Goal: Task Accomplishment & Management: Manage account settings

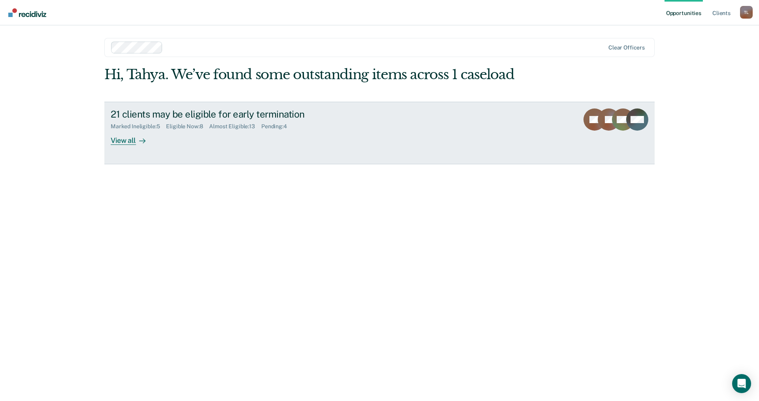
click at [136, 140] on div at bounding box center [140, 140] width 9 height 9
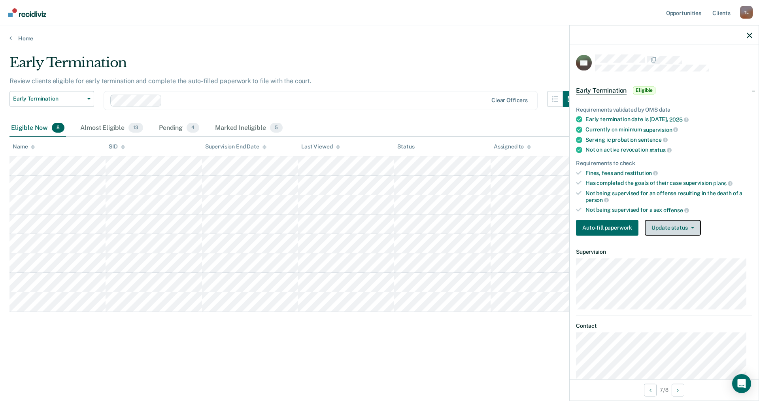
click at [681, 226] on button "Update status" at bounding box center [673, 227] width 56 height 16
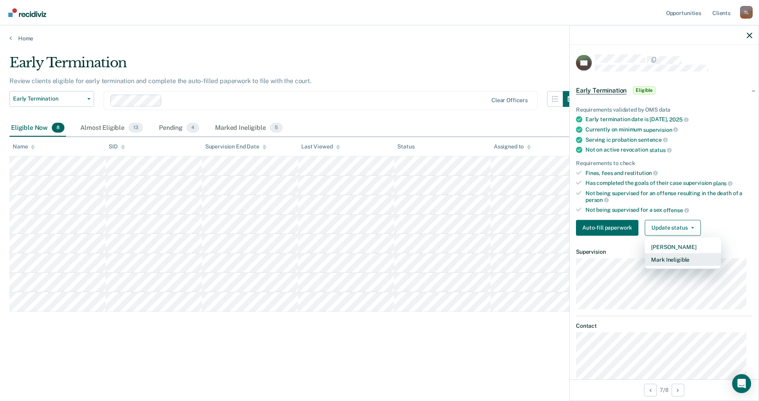
click at [683, 258] on button "Mark Ineligible" at bounding box center [683, 259] width 76 height 13
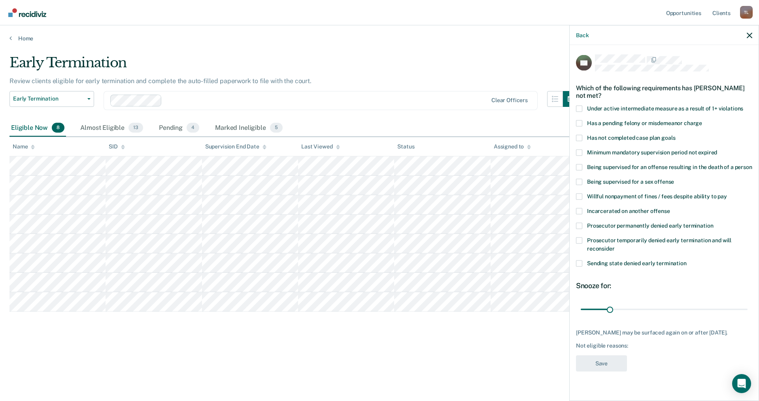
click at [627, 199] on span "Willful nonpayment of fines / fees despite ability to pay" at bounding box center [657, 196] width 140 height 6
click at [727, 193] on input "Willful nonpayment of fines / fees despite ability to pay" at bounding box center [727, 193] width 0 height 0
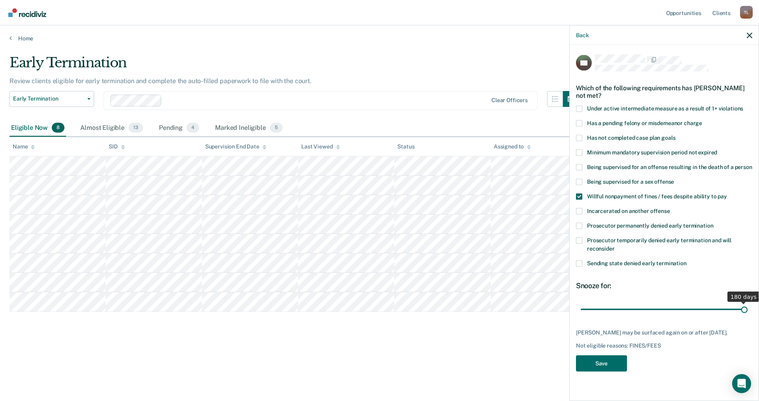
drag, startPoint x: 608, startPoint y: 316, endPoint x: 753, endPoint y: 314, distance: 144.3
type input "180"
click at [748, 314] on input "range" at bounding box center [664, 309] width 167 height 14
click at [612, 365] on button "Save" at bounding box center [601, 363] width 51 height 16
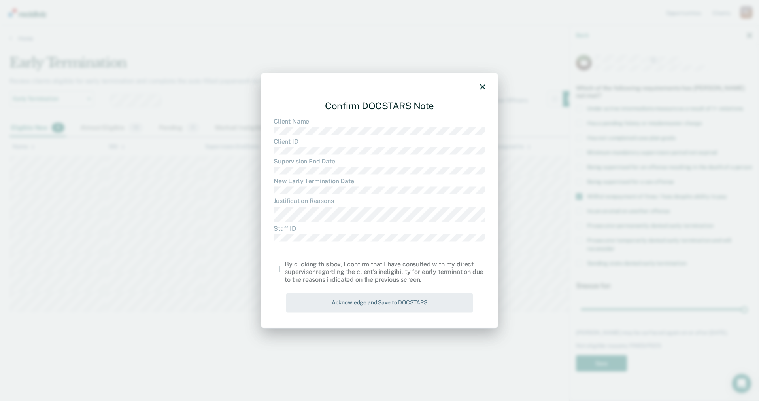
click at [278, 268] on span at bounding box center [277, 268] width 6 height 6
click at [285, 265] on input "checkbox" at bounding box center [285, 265] width 0 height 0
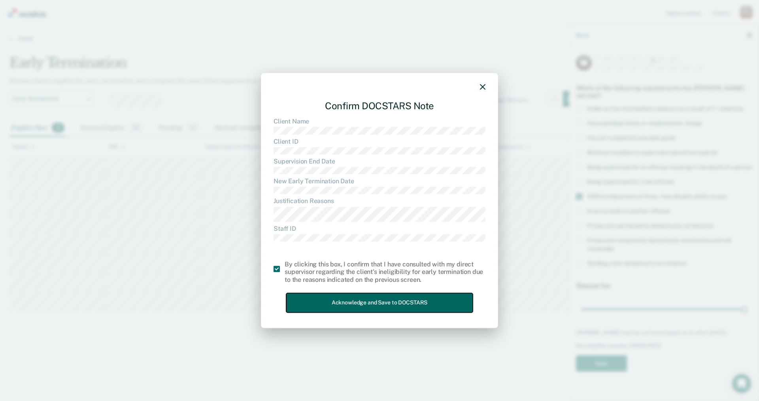
click at [351, 304] on button "Acknowledge and Save to DOCSTARS" at bounding box center [379, 302] width 187 height 19
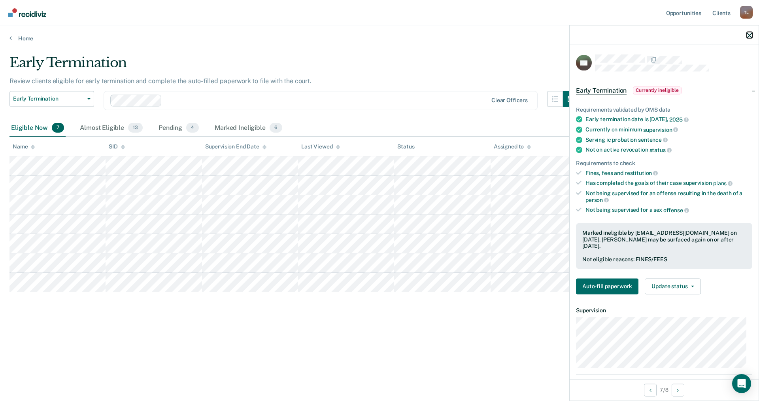
click at [747, 34] on icon "button" at bounding box center [750, 35] width 6 height 6
